Goal: Navigation & Orientation: Find specific page/section

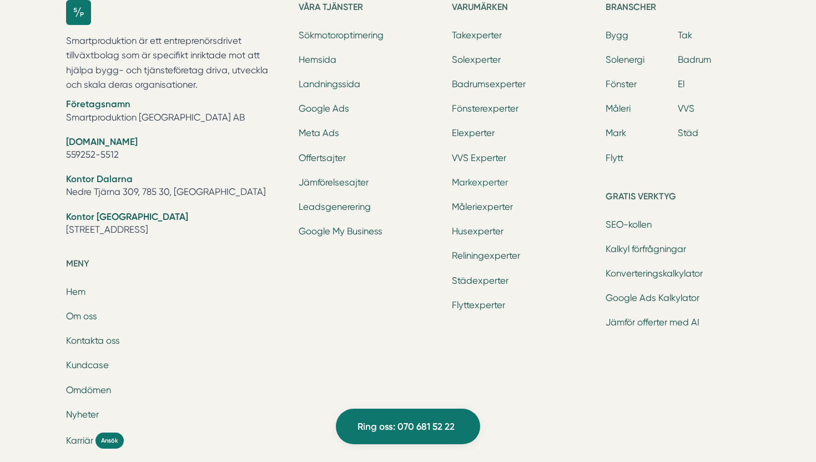
scroll to position [3535, 0]
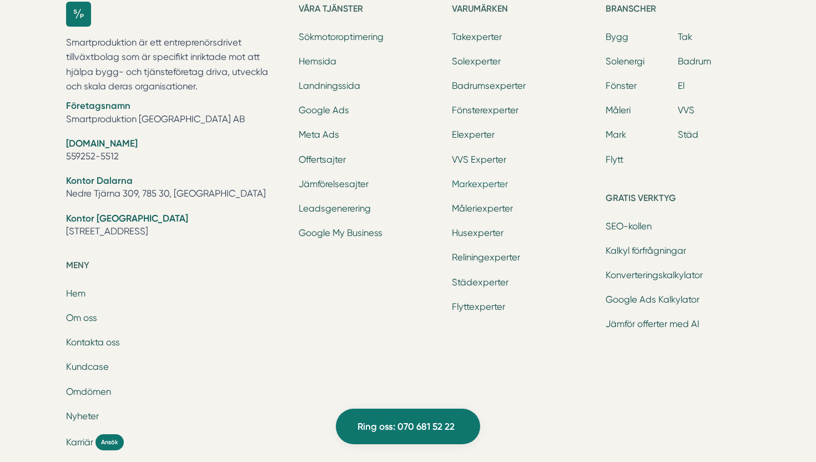
click at [485, 183] on link "Markexperter" at bounding box center [480, 184] width 56 height 11
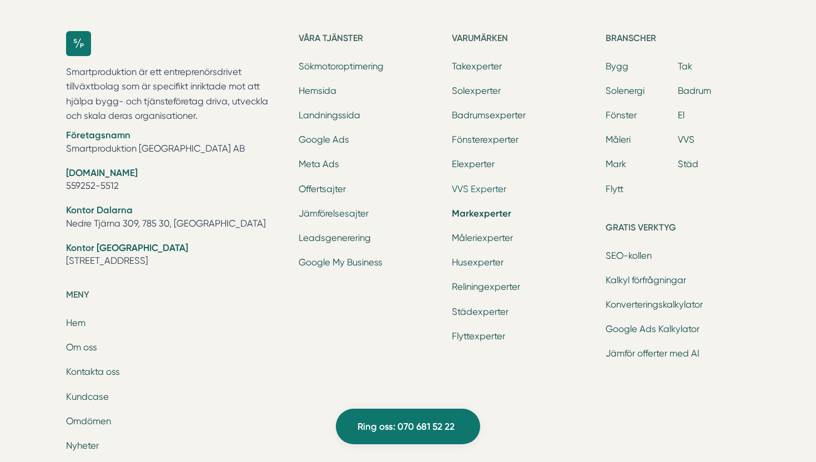
scroll to position [2503, 0]
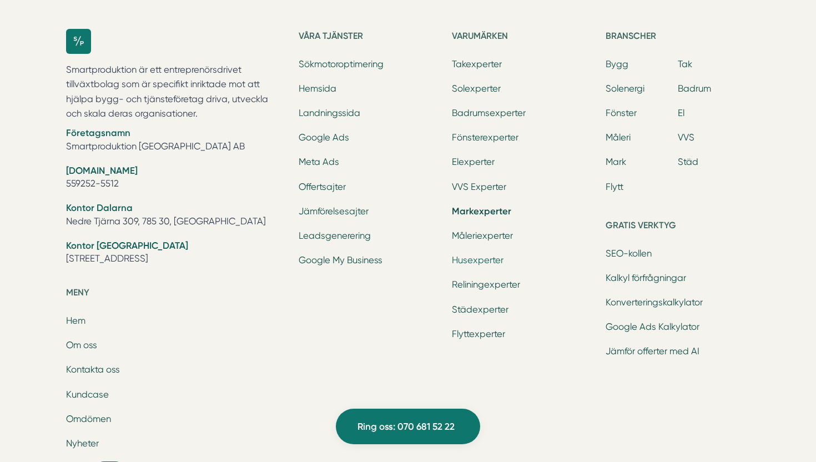
click at [483, 258] on link "Husexperter" at bounding box center [478, 260] width 52 height 11
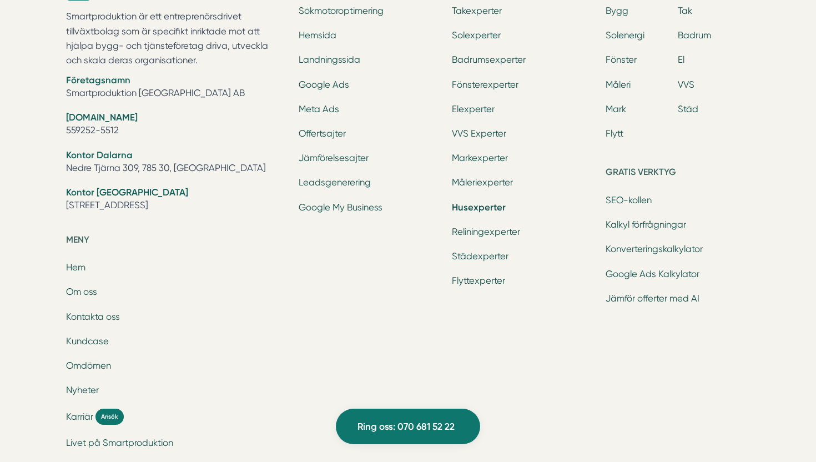
scroll to position [2717, 0]
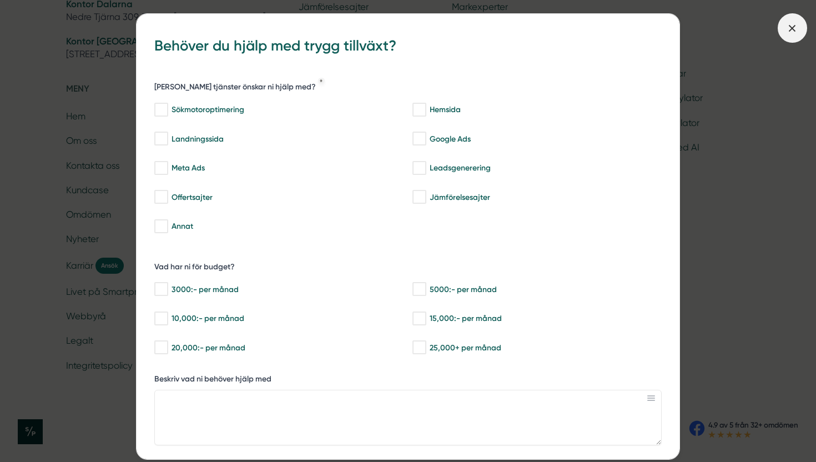
click at [785, 27] on span at bounding box center [791, 27] width 29 height 29
